Goal: Information Seeking & Learning: Learn about a topic

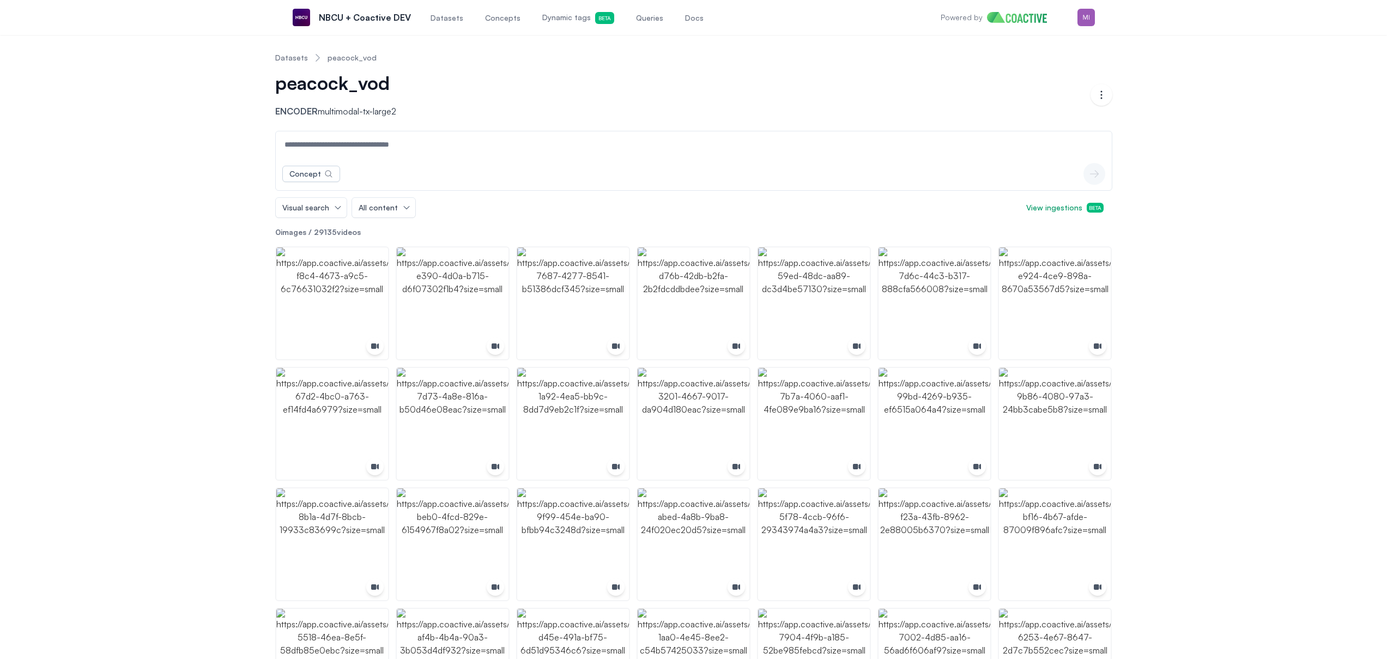
scroll to position [37, 0]
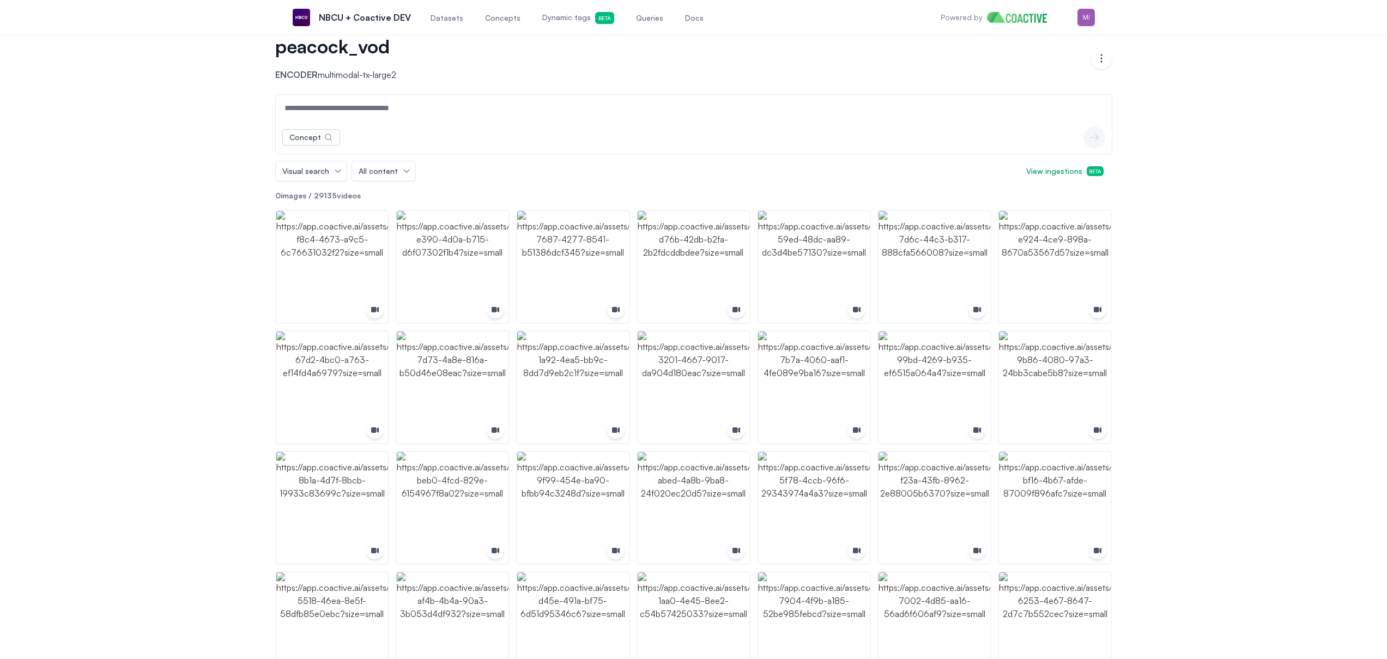
click at [355, 124] on div "Concept icon-button" at bounding box center [694, 137] width 836 height 33
click at [363, 115] on input at bounding box center [693, 108] width 831 height 26
type input "***"
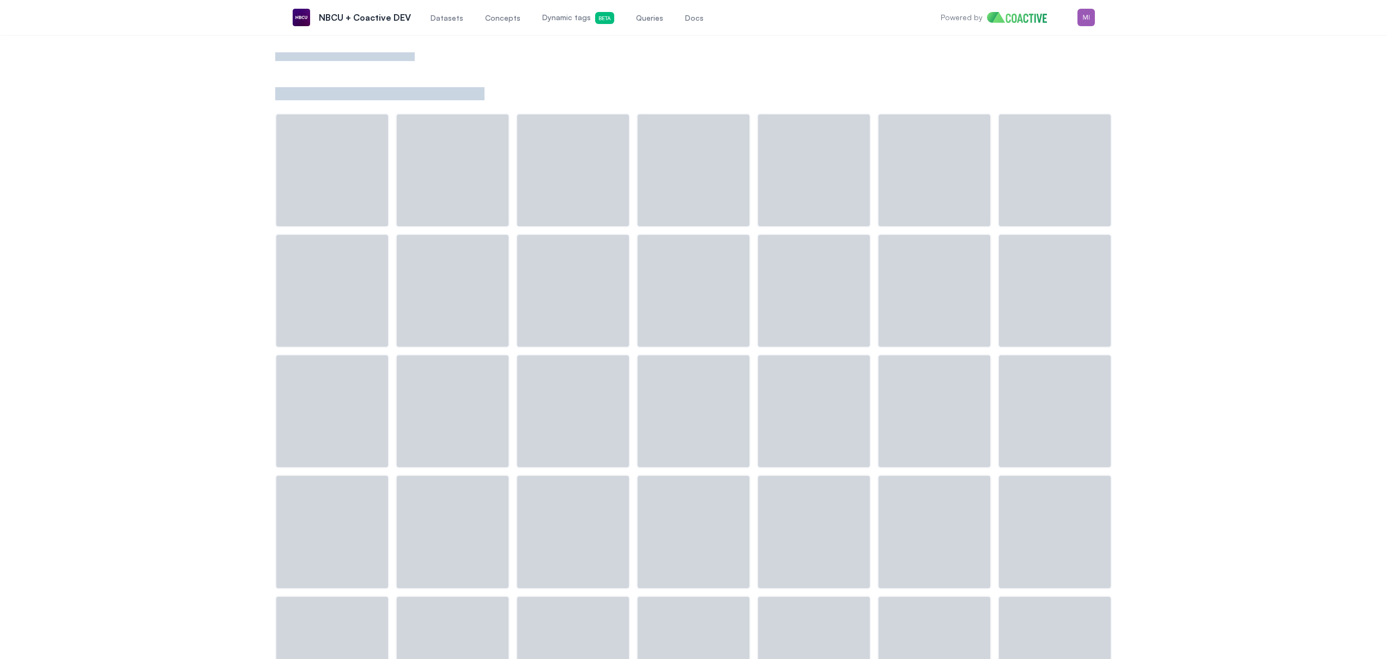
click at [440, 20] on span "Datasets" at bounding box center [446, 18] width 33 height 11
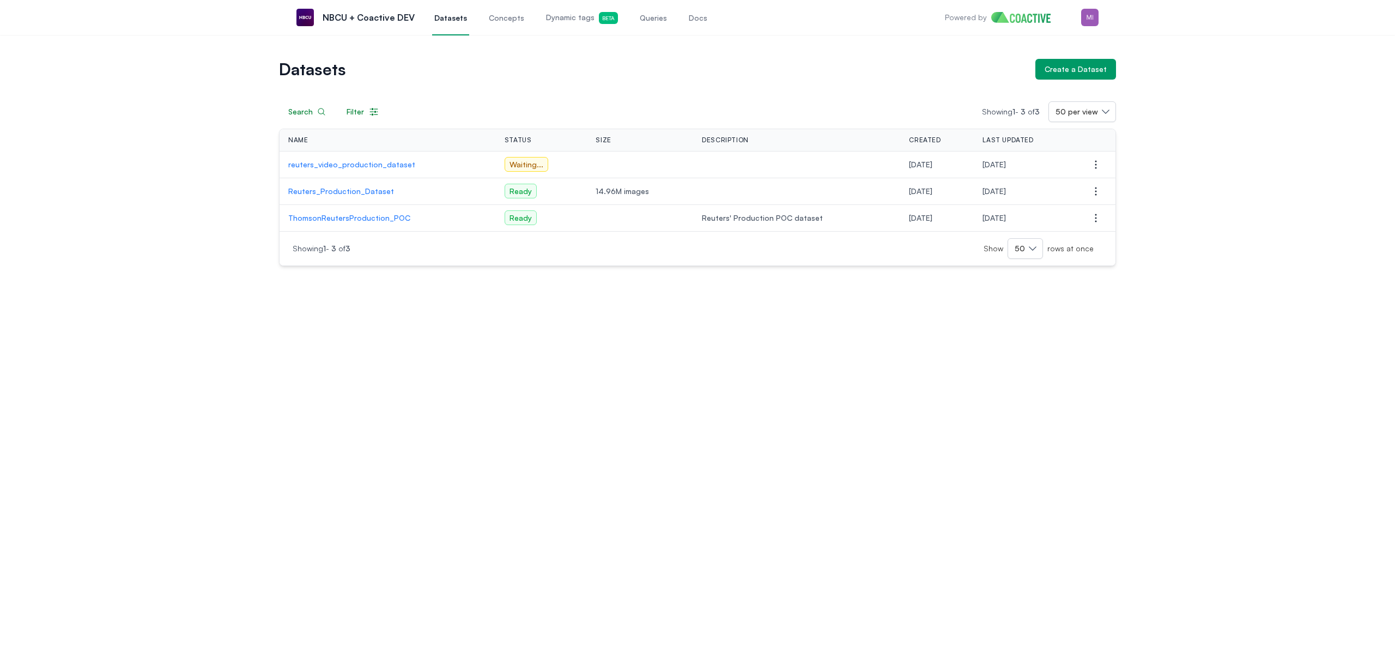
click at [345, 192] on p "Reuters_Production_Dataset" at bounding box center [387, 191] width 199 height 11
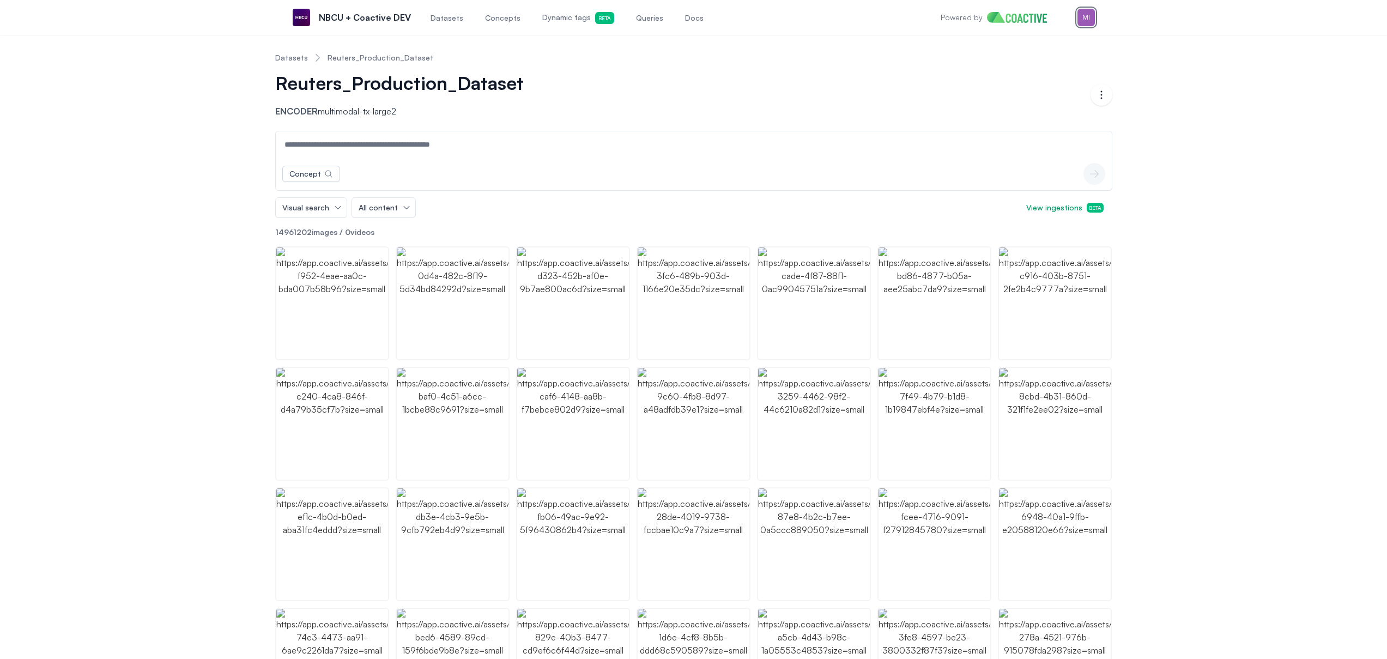
click at [1089, 20] on img "button" at bounding box center [1085, 17] width 17 height 17
click at [1007, 95] on div "Switch organization" at bounding box center [1008, 100] width 71 height 11
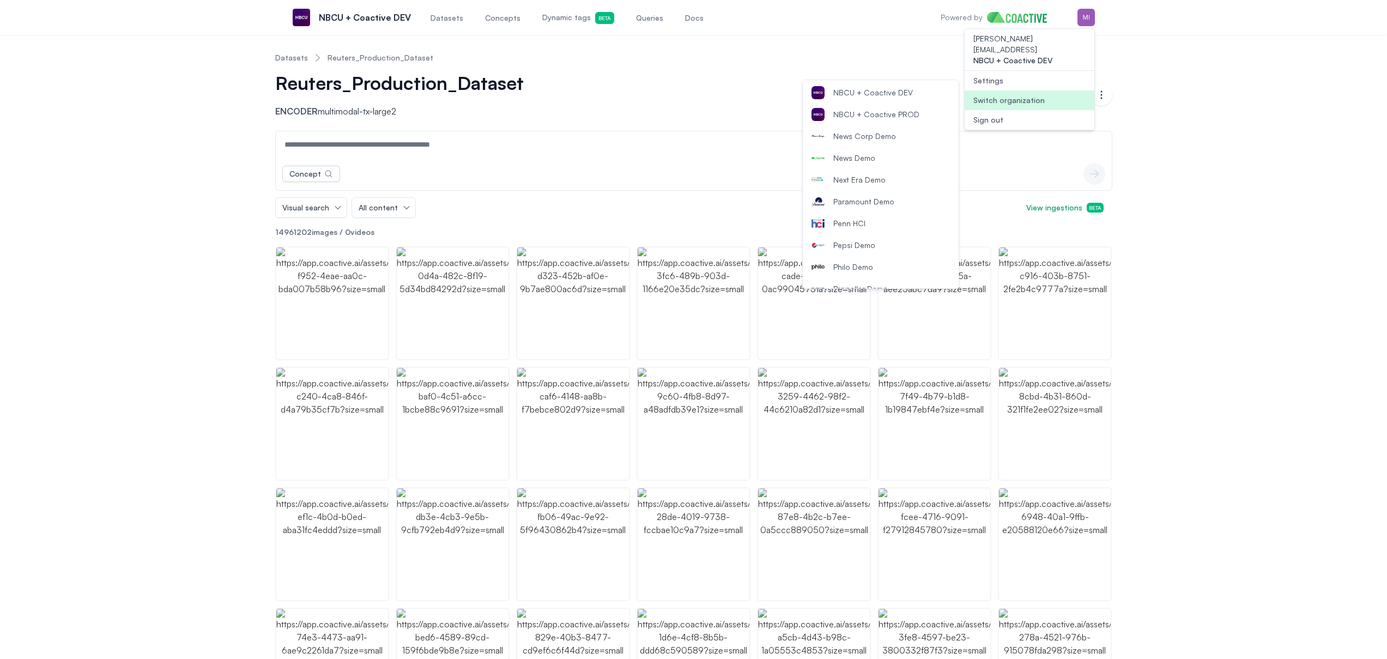
scroll to position [1055, 0]
click at [902, 107] on span "NBCU + Coactive DEV" at bounding box center [873, 103] width 80 height 11
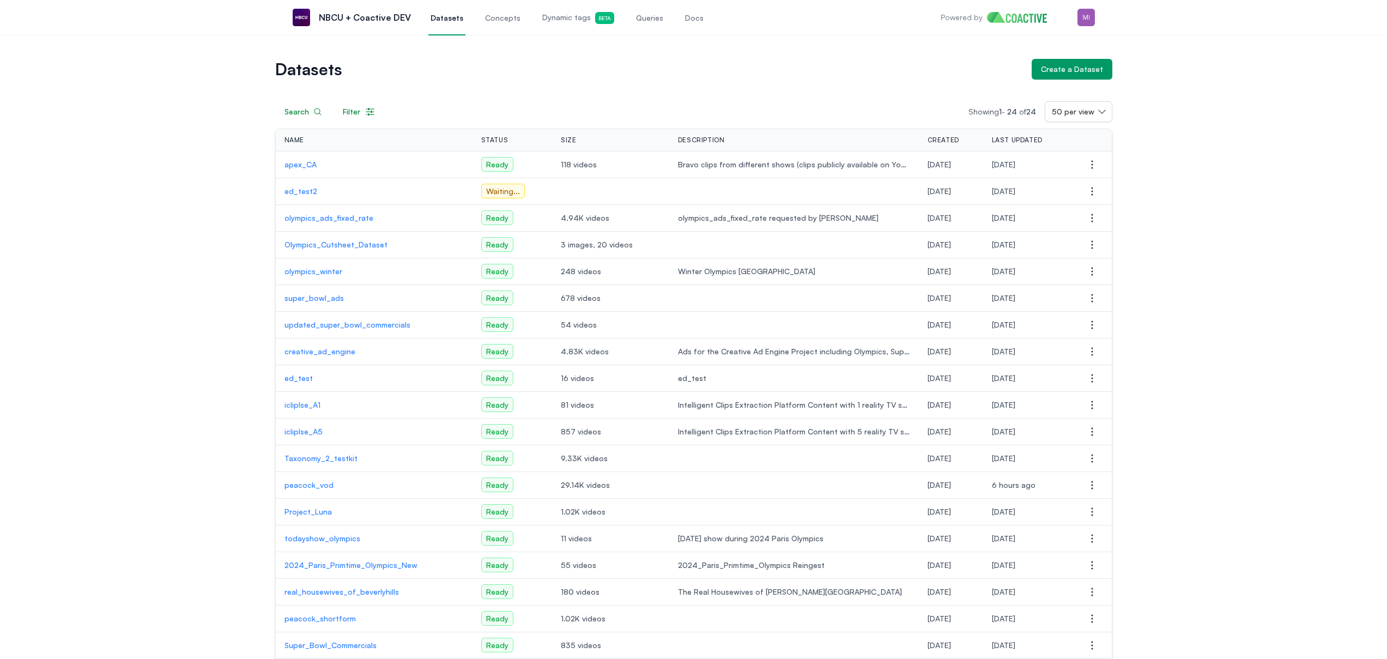
click at [302, 161] on p "apex_CA" at bounding box center [373, 164] width 179 height 11
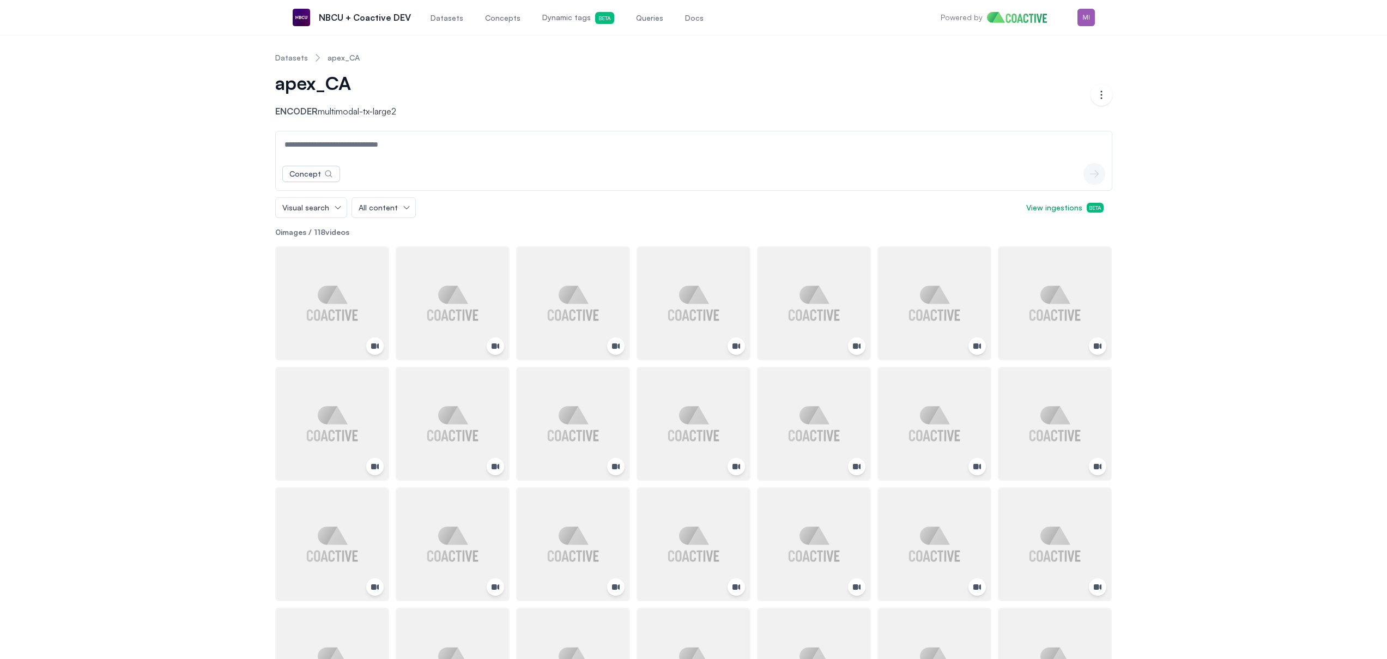
click at [416, 148] on input at bounding box center [693, 144] width 831 height 26
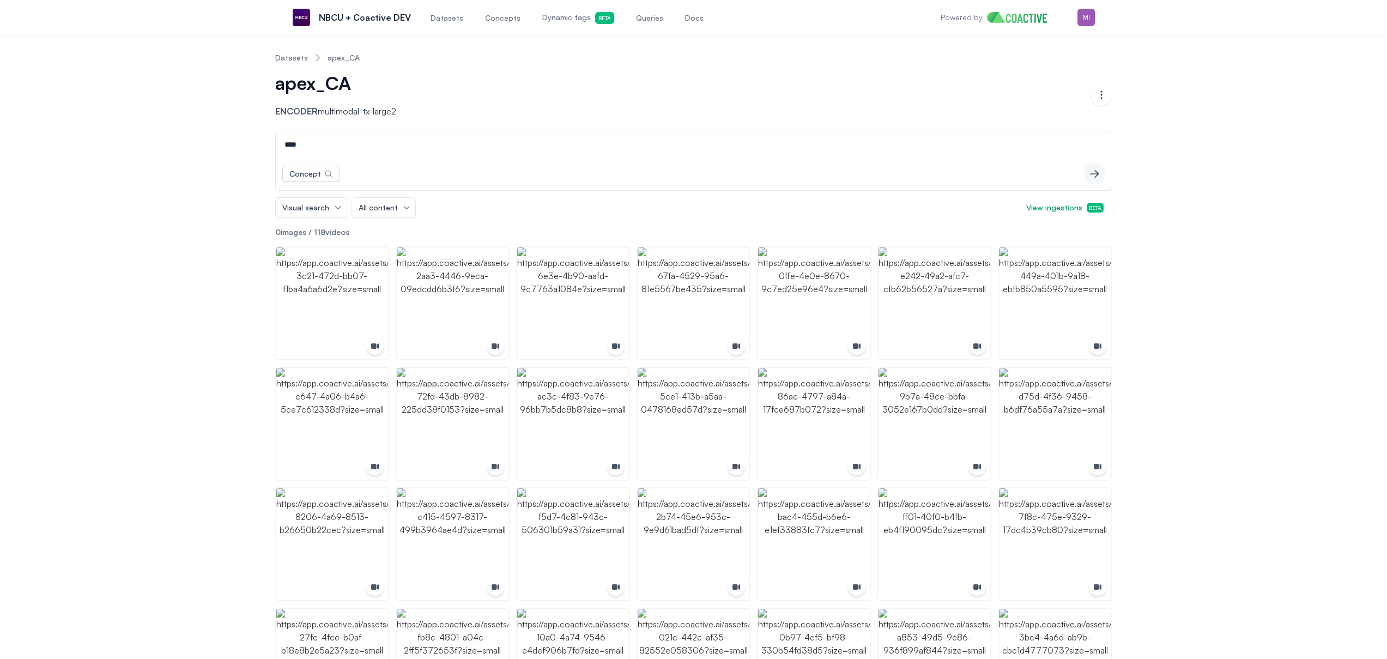
type input "****"
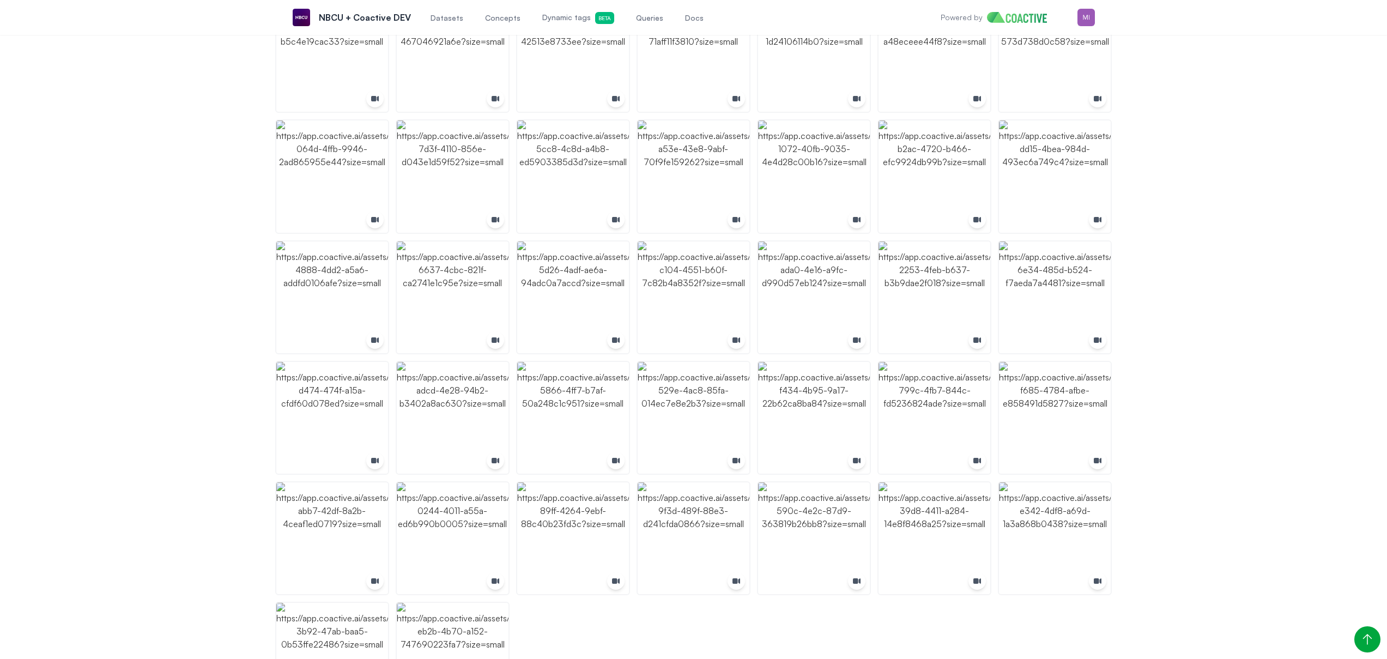
scroll to position [1424, 0]
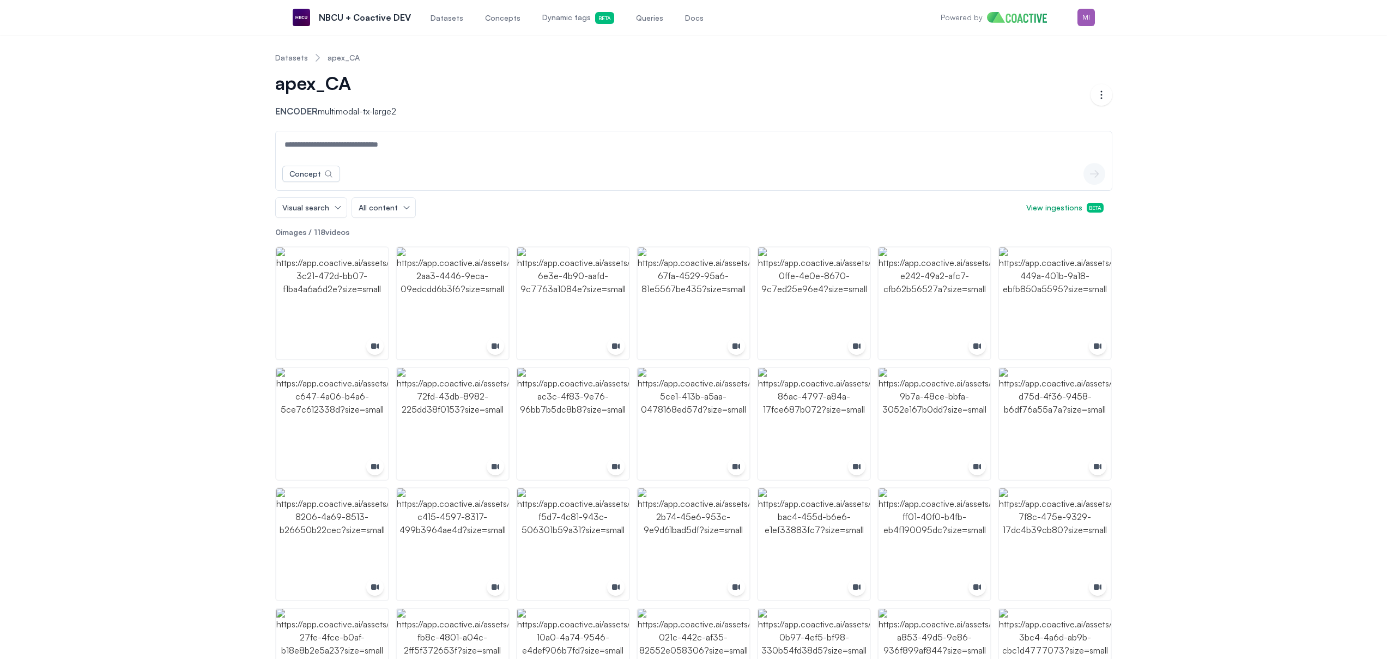
click at [293, 52] on link "Datasets" at bounding box center [291, 57] width 33 height 11
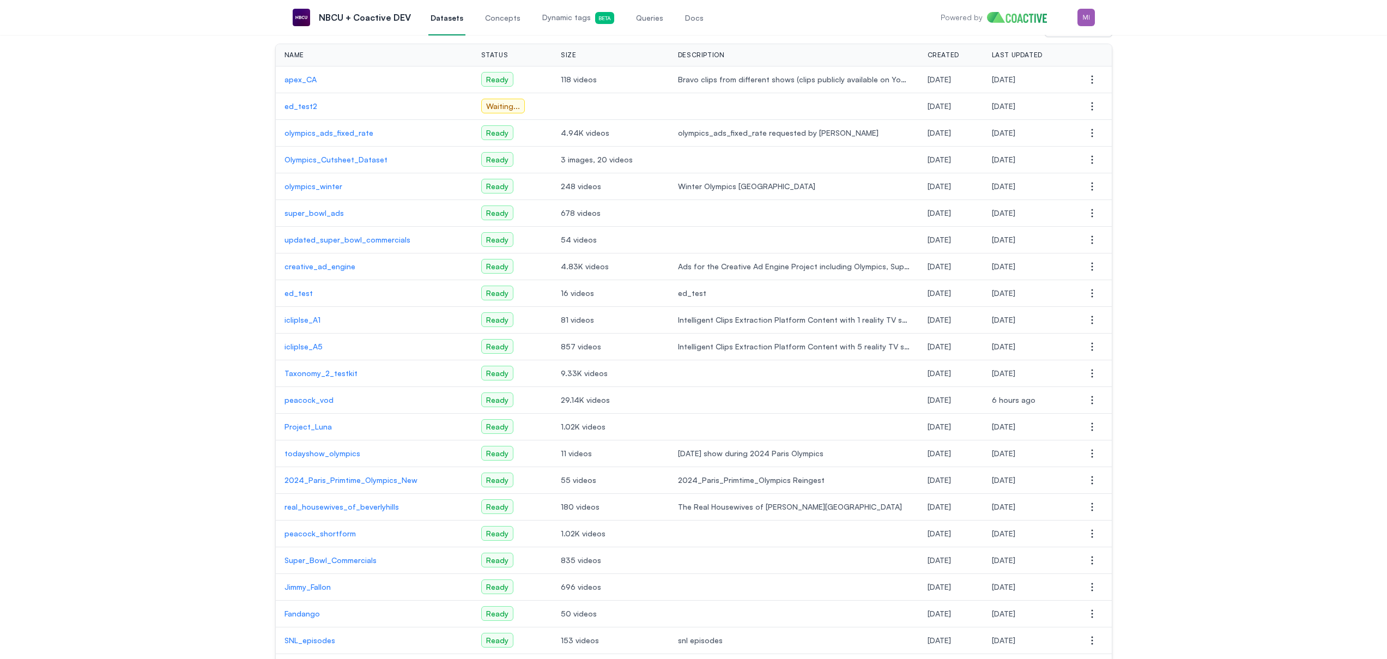
scroll to position [87, 0]
click at [318, 401] on p "peacock_vod" at bounding box center [373, 398] width 179 height 11
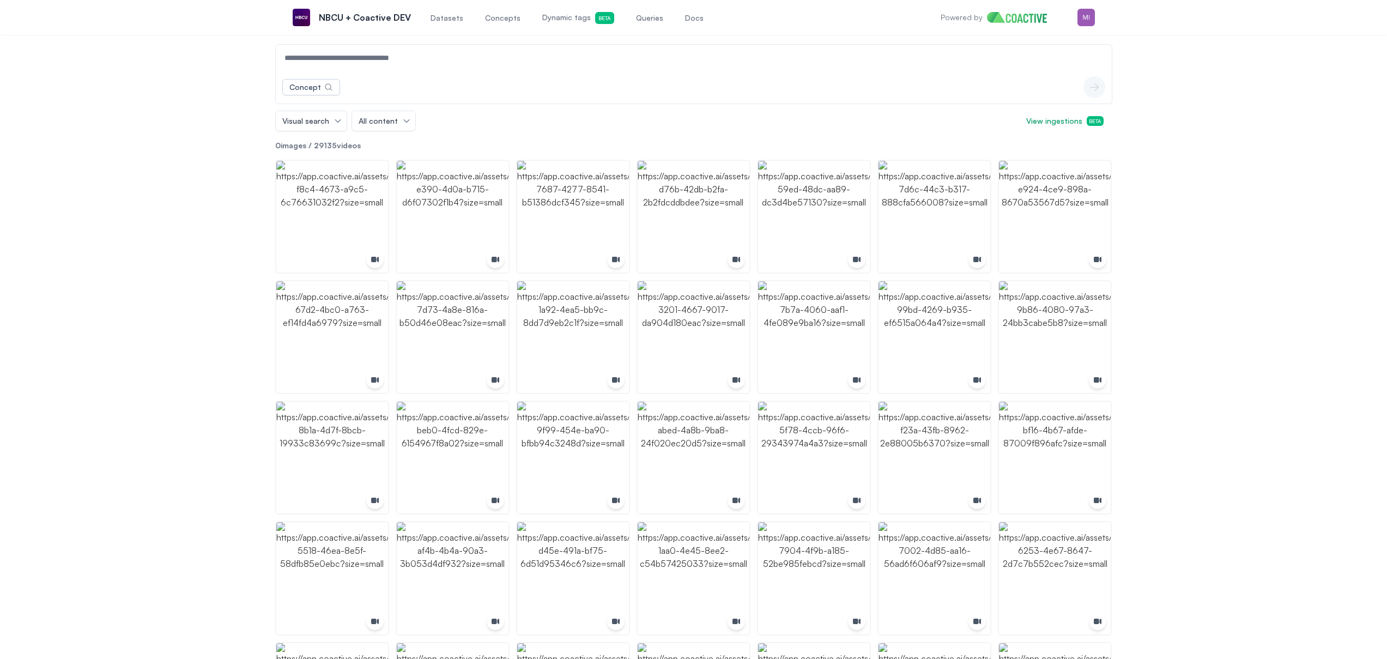
click at [383, 60] on input at bounding box center [693, 58] width 831 height 26
type input "*******"
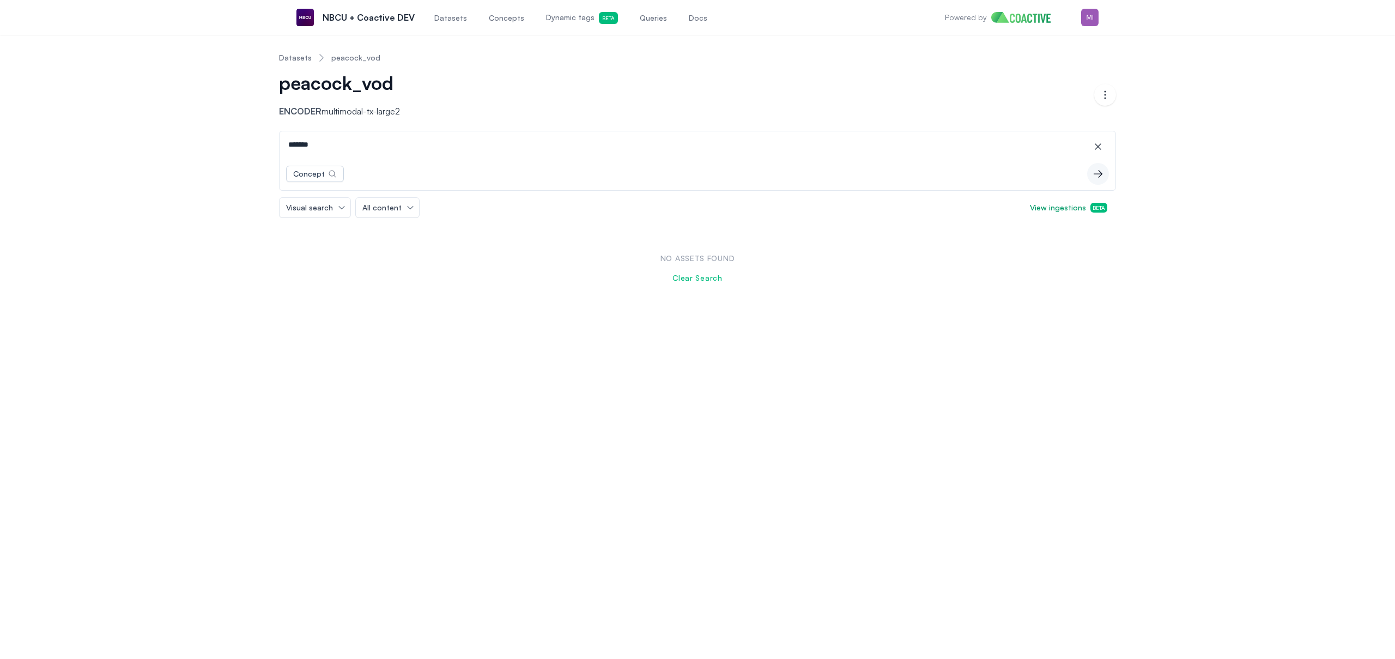
click at [645, 16] on span "Queries" at bounding box center [653, 18] width 27 height 11
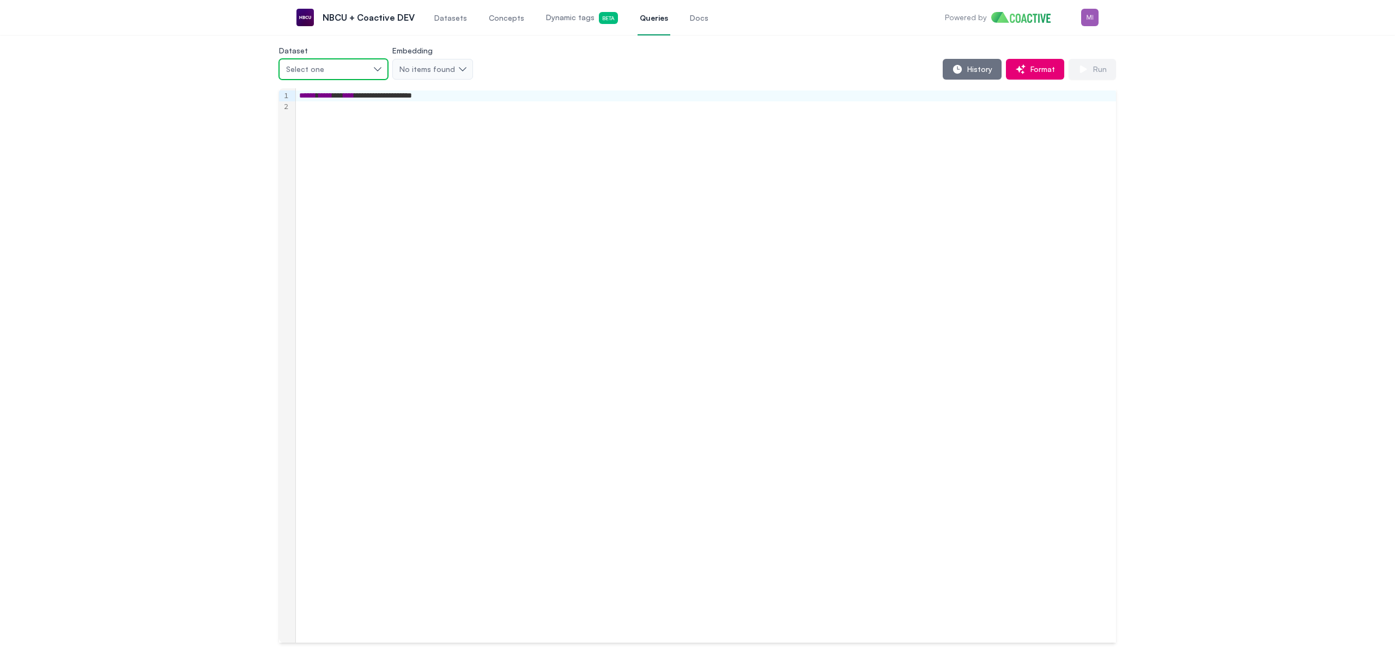
click at [362, 67] on div "Select one" at bounding box center [328, 69] width 84 height 11
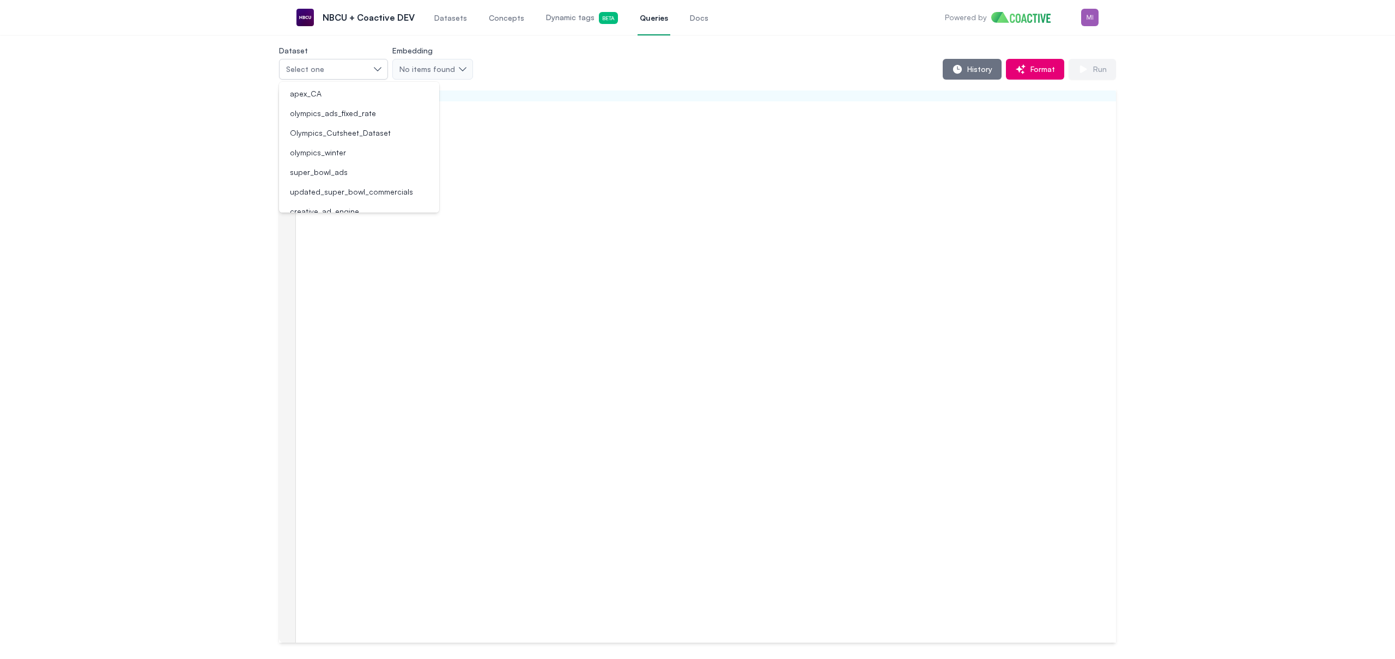
click at [833, 77] on div "History Format Run" at bounding box center [794, 69] width 643 height 21
click at [967, 74] on span "History" at bounding box center [977, 69] width 29 height 11
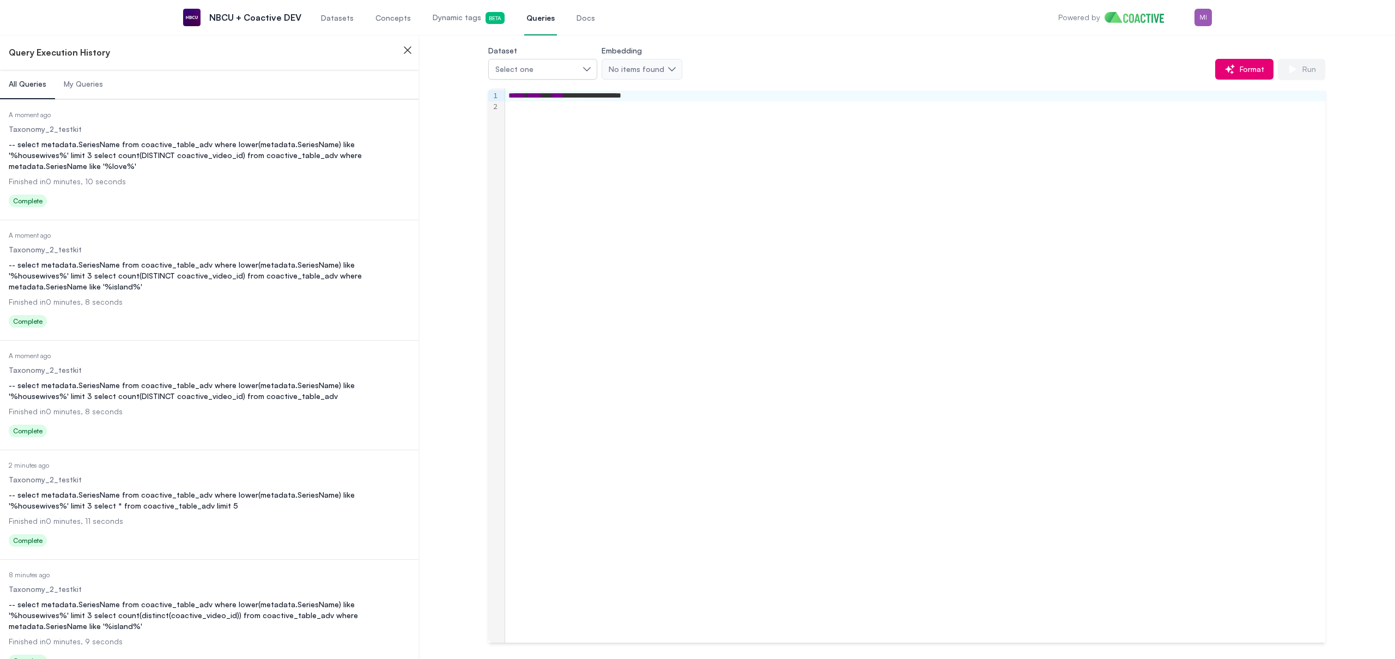
click at [466, 219] on div "**********" at bounding box center [906, 343] width 937 height 599
